Goal: Task Accomplishment & Management: Manage account settings

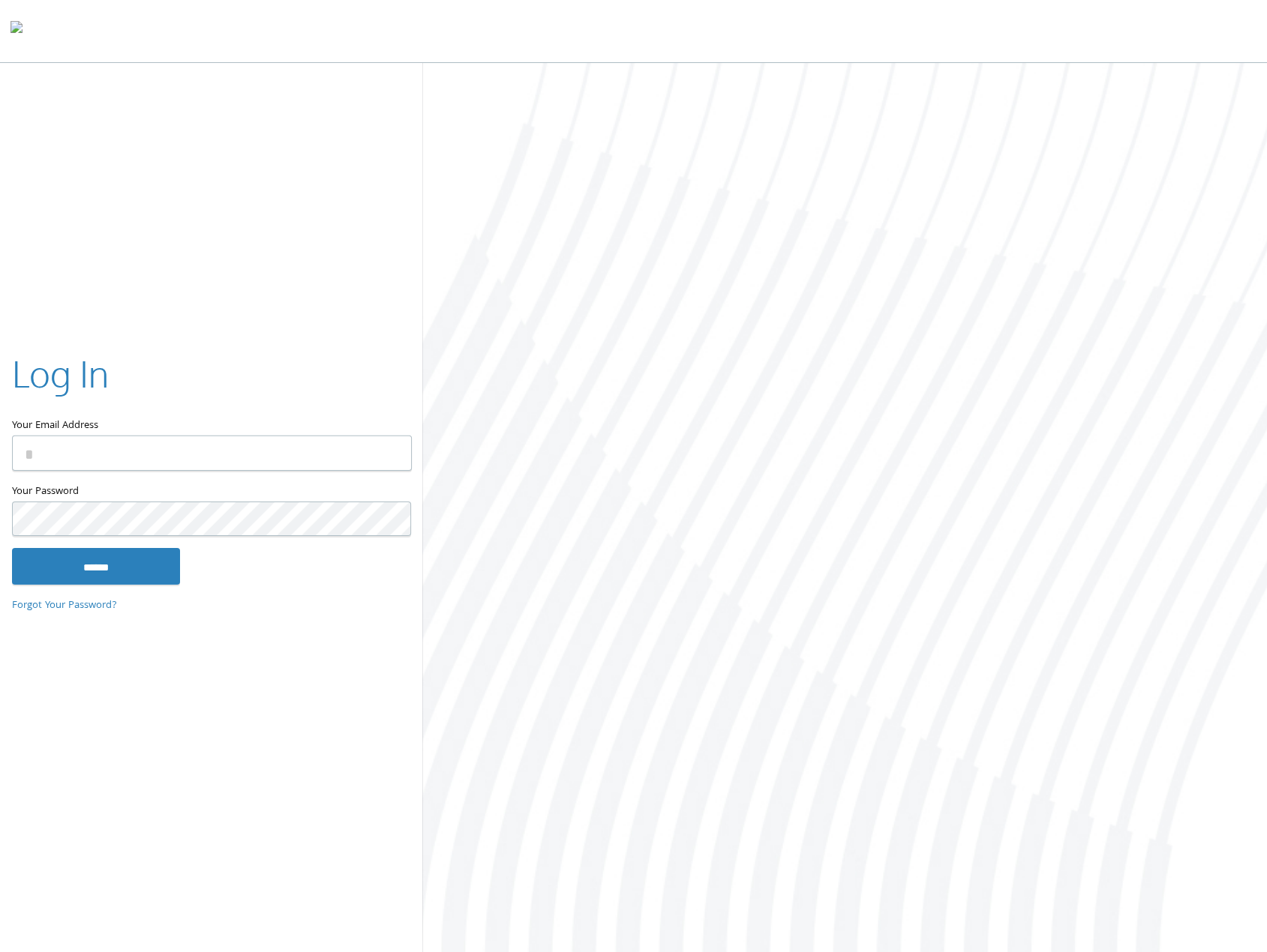
type input "**********"
click at [178, 443] on input "Your Email Address" at bounding box center [212, 453] width 400 height 35
click at [0, 951] on com-1password-button at bounding box center [0, 955] width 0 height 0
type input "**********"
